Goal: Task Accomplishment & Management: Manage account settings

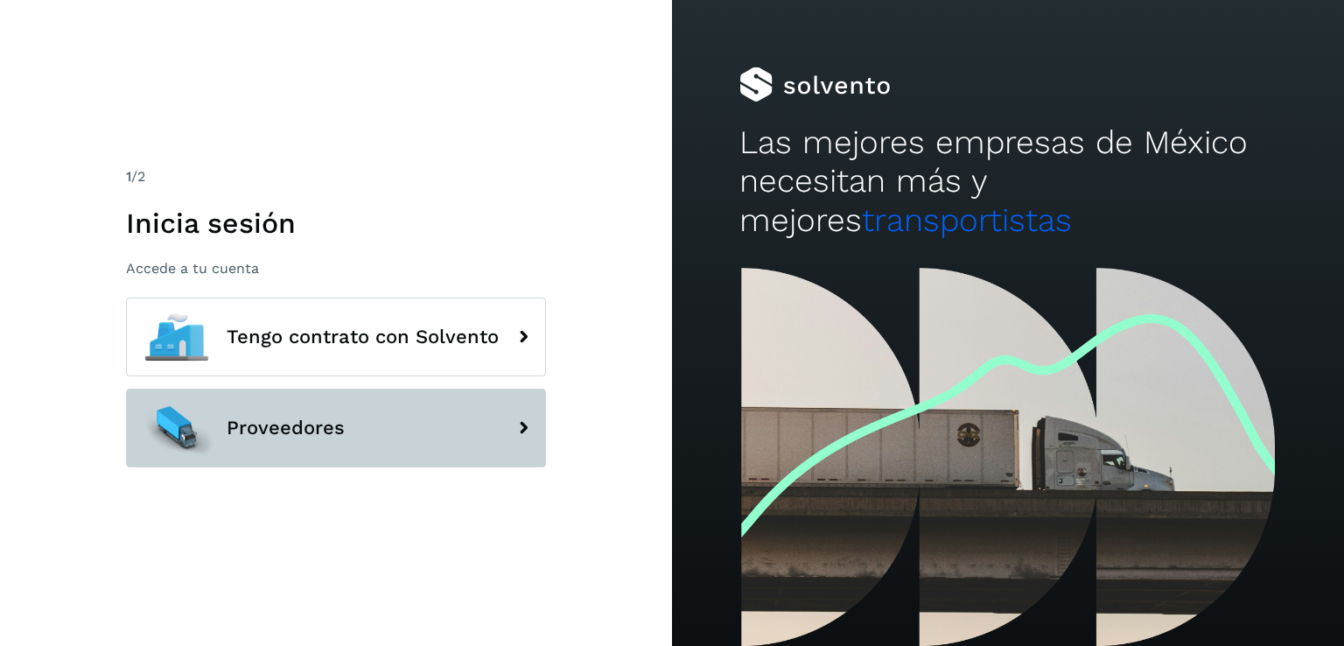
click at [382, 412] on button "Proveedores" at bounding box center [336, 428] width 420 height 79
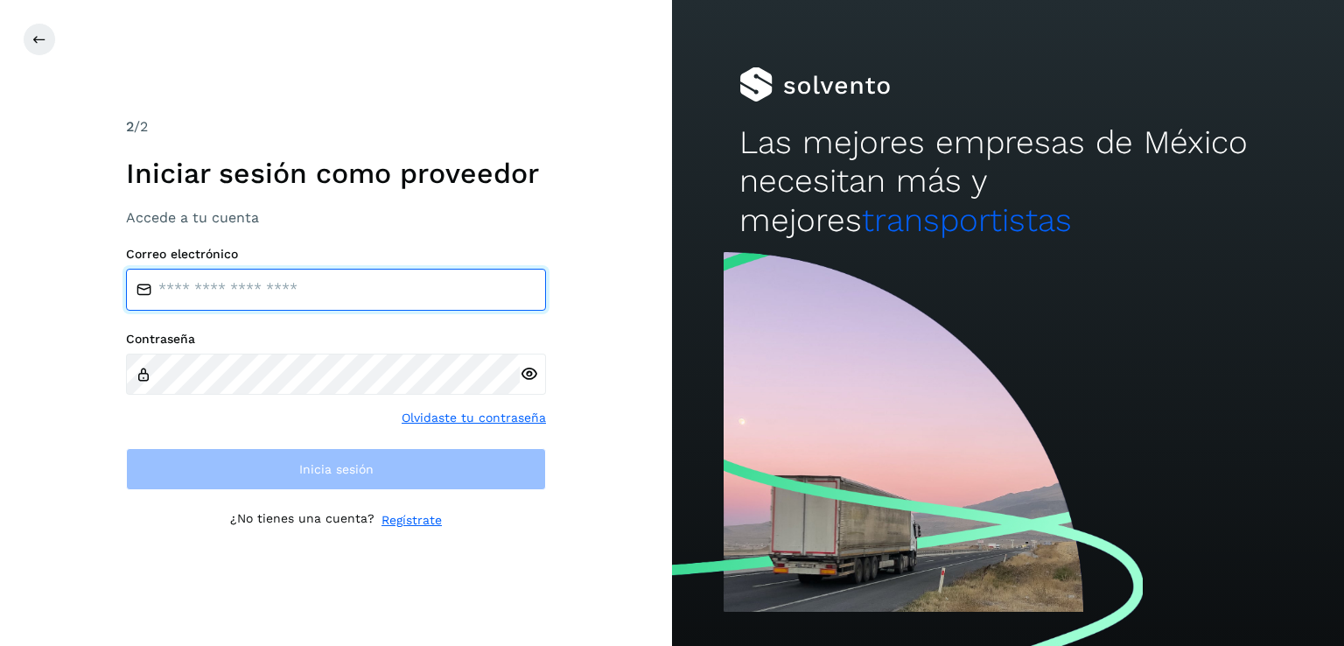
click at [203, 293] on input "email" at bounding box center [336, 290] width 420 height 42
type input "**********"
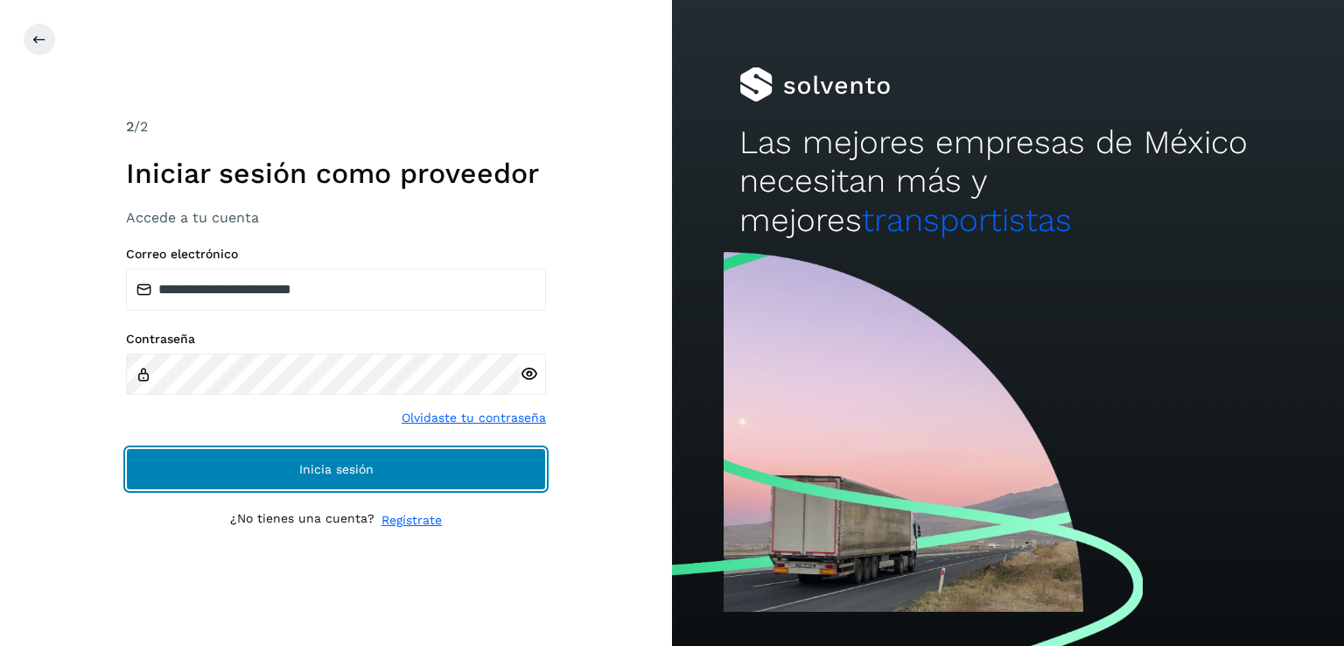
click at [254, 470] on button "Inicia sesión" at bounding box center [336, 469] width 420 height 42
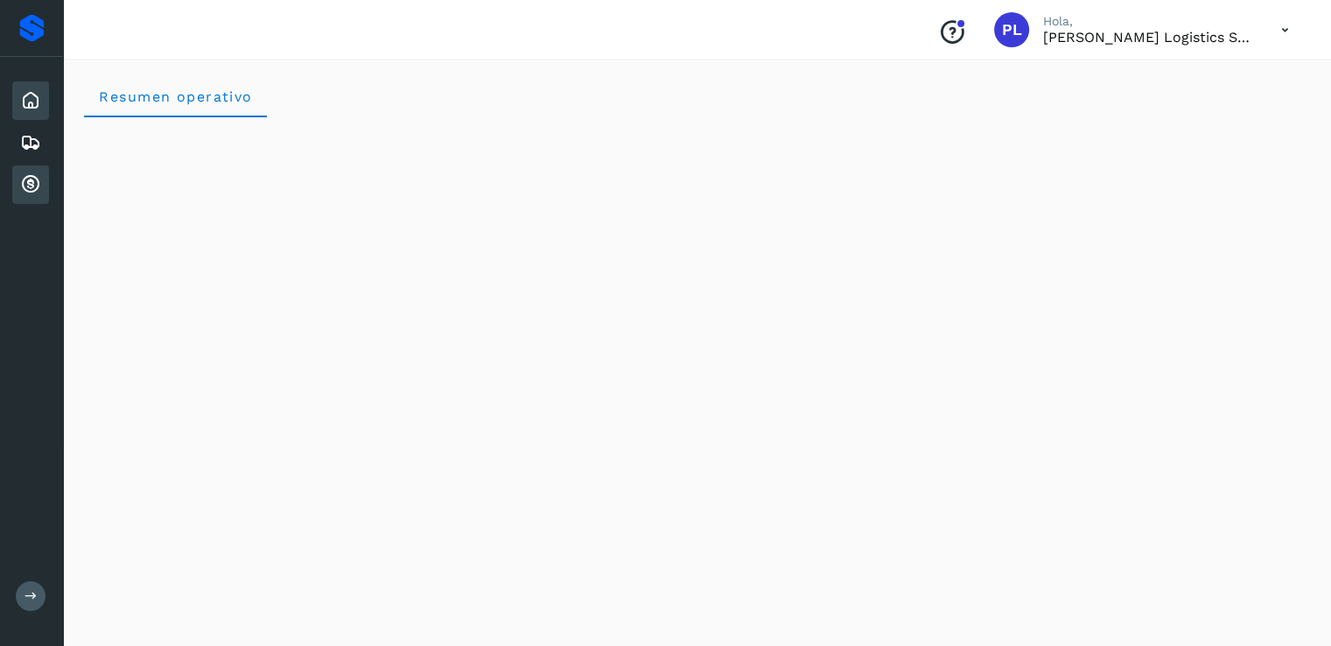
click at [18, 183] on div "Cuentas por cobrar" at bounding box center [30, 184] width 37 height 39
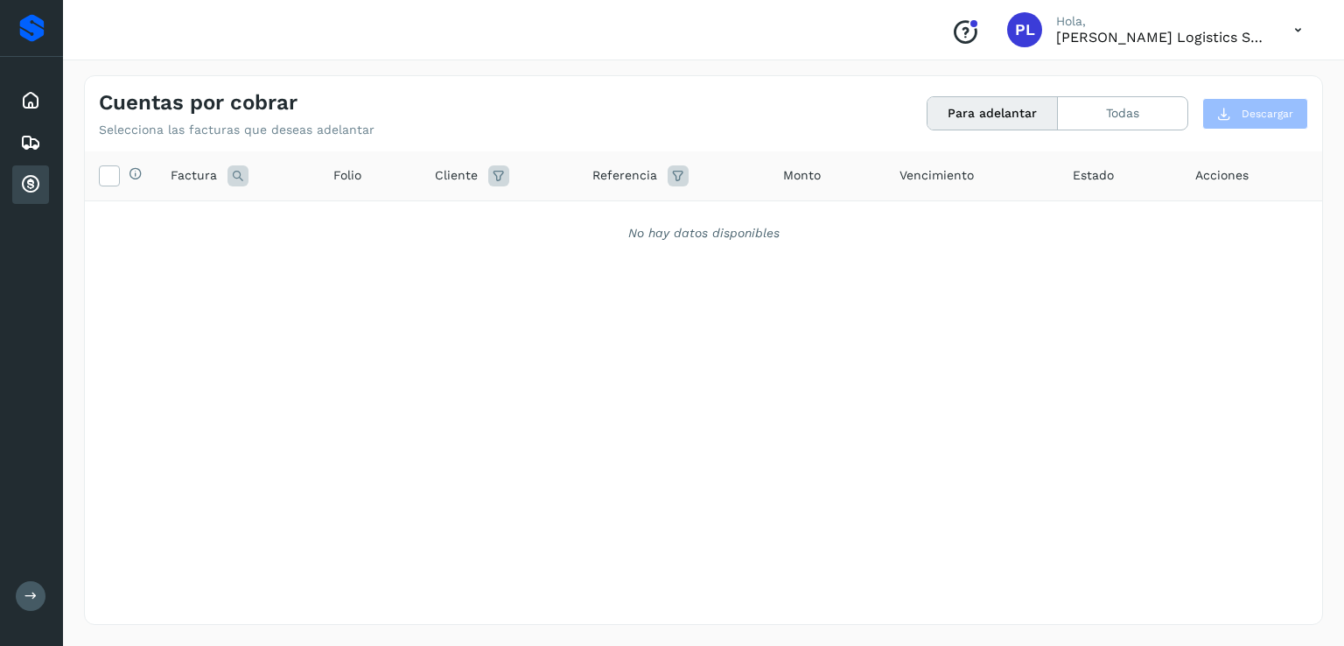
click at [1260, 32] on p "[PERSON_NAME] Logistics SA de CV" at bounding box center [1161, 37] width 210 height 17
